Goal: Task Accomplishment & Management: Use online tool/utility

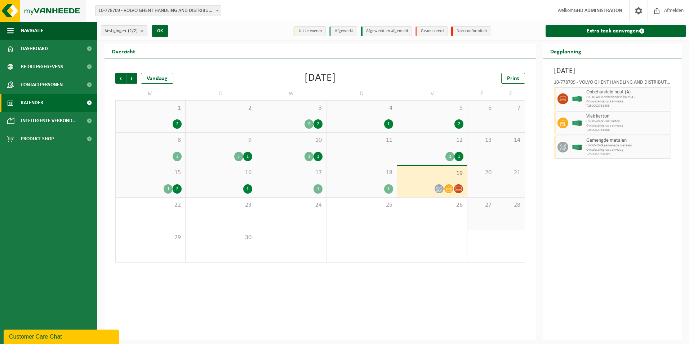
click at [49, 13] on img at bounding box center [43, 11] width 86 height 22
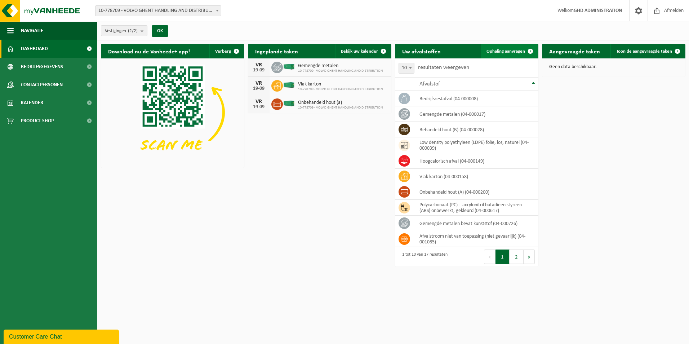
click at [508, 50] on span "Ophaling aanvragen" at bounding box center [505, 51] width 39 height 5
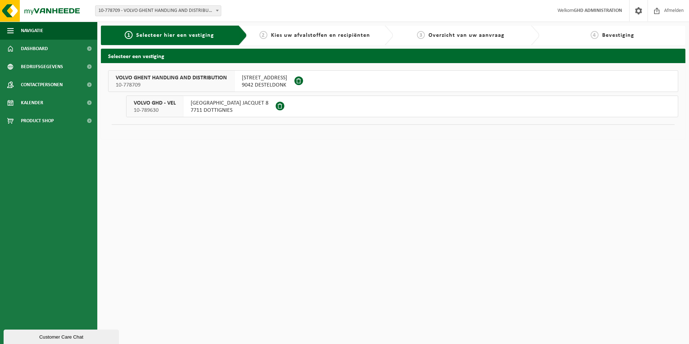
click at [268, 78] on span "SKALDENSTRAAT 102" at bounding box center [264, 77] width 45 height 7
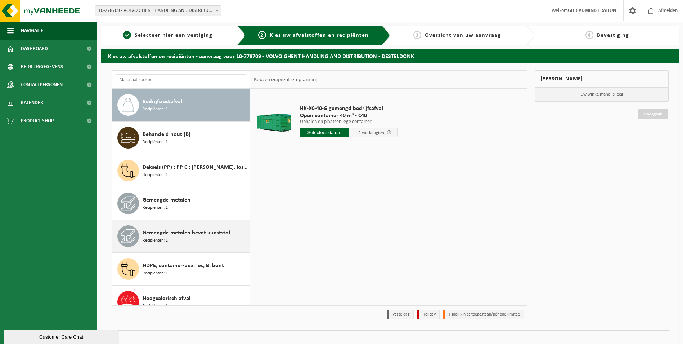
scroll to position [108, 0]
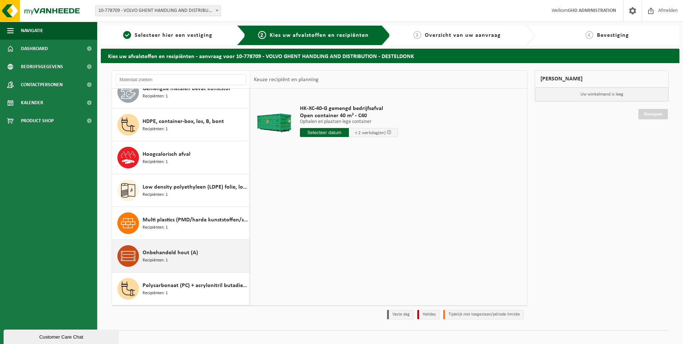
click at [166, 259] on span "Recipiënten: 1" at bounding box center [155, 260] width 25 height 7
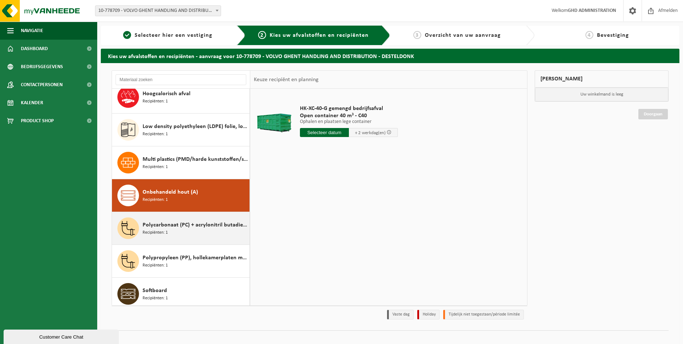
scroll to position [295, 0]
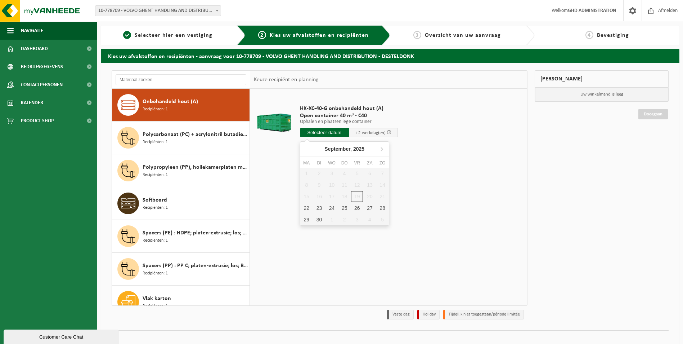
click at [334, 132] on input "text" at bounding box center [324, 132] width 49 height 9
click at [306, 208] on div "22" at bounding box center [306, 208] width 13 height 12
type input "Van 2025-09-22"
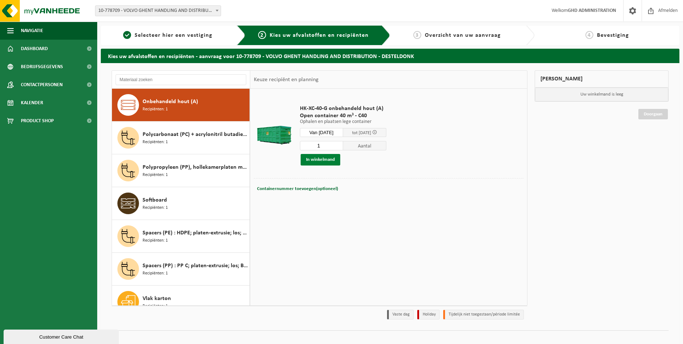
click at [326, 157] on button "In winkelmand" at bounding box center [321, 160] width 40 height 12
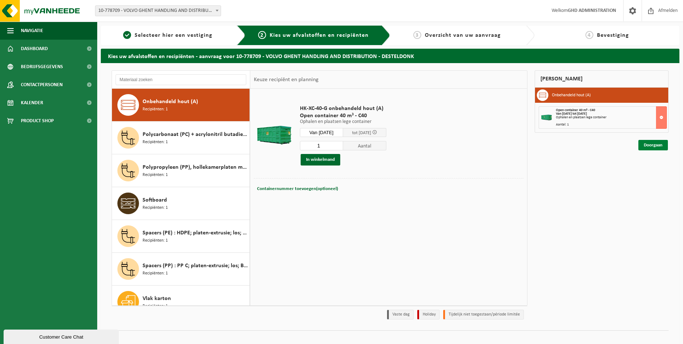
click at [650, 143] on link "Doorgaan" at bounding box center [654, 145] width 30 height 10
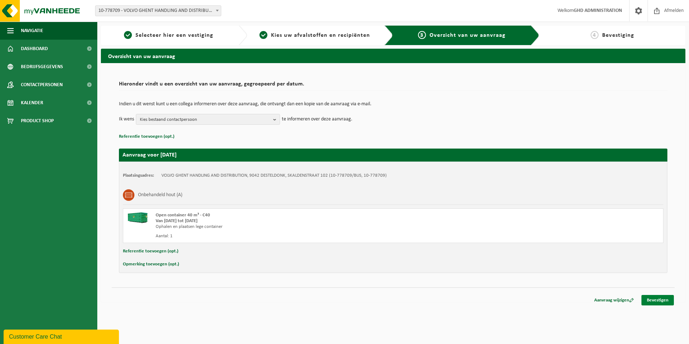
click at [655, 300] on link "Bevestigen" at bounding box center [657, 300] width 32 height 10
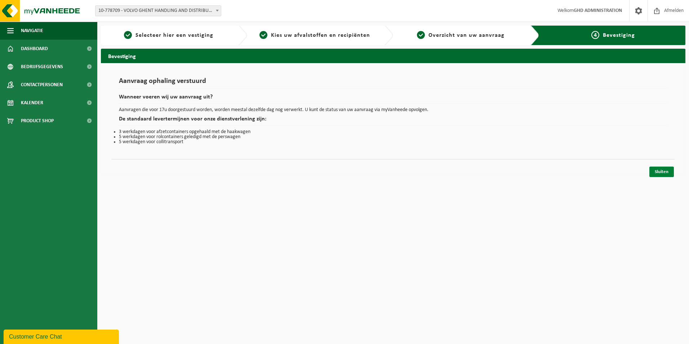
click at [663, 173] on link "Sluiten" at bounding box center [661, 171] width 24 height 10
